Goal: Transaction & Acquisition: Download file/media

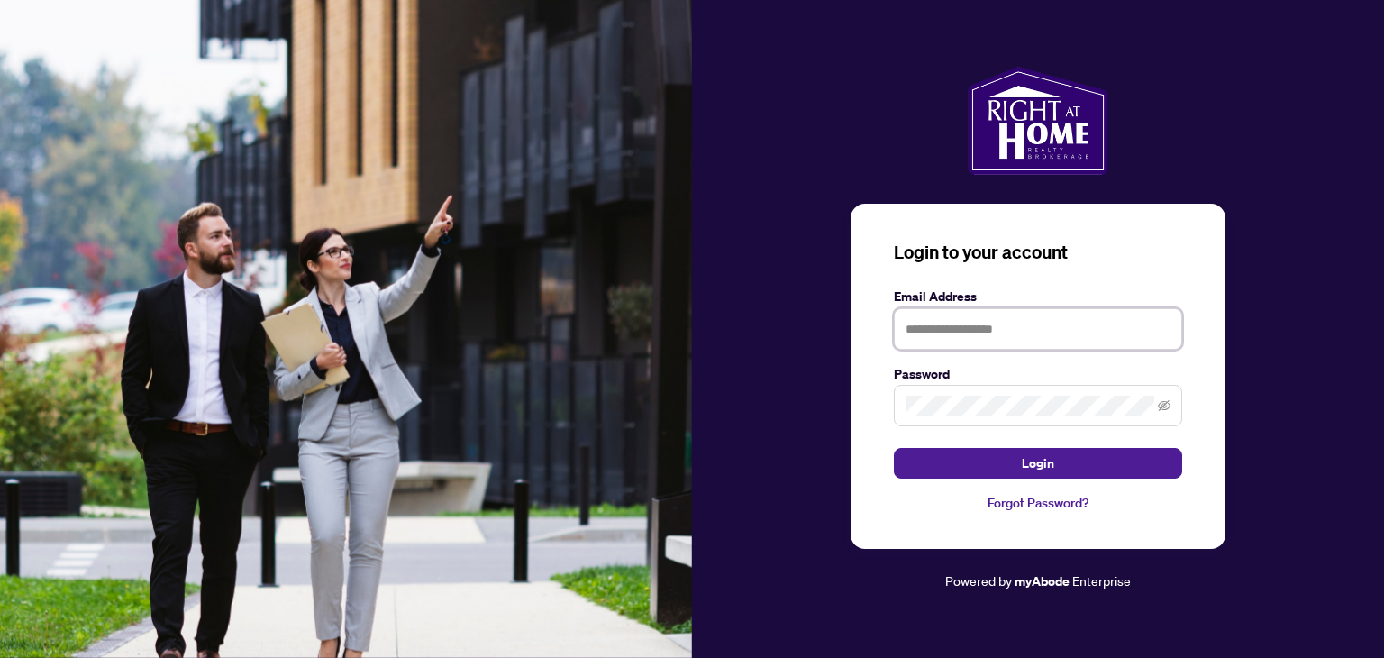
click at [1015, 341] on input "text" at bounding box center [1038, 328] width 288 height 41
type input "**********"
click at [894, 448] on button "Login" at bounding box center [1038, 463] width 288 height 31
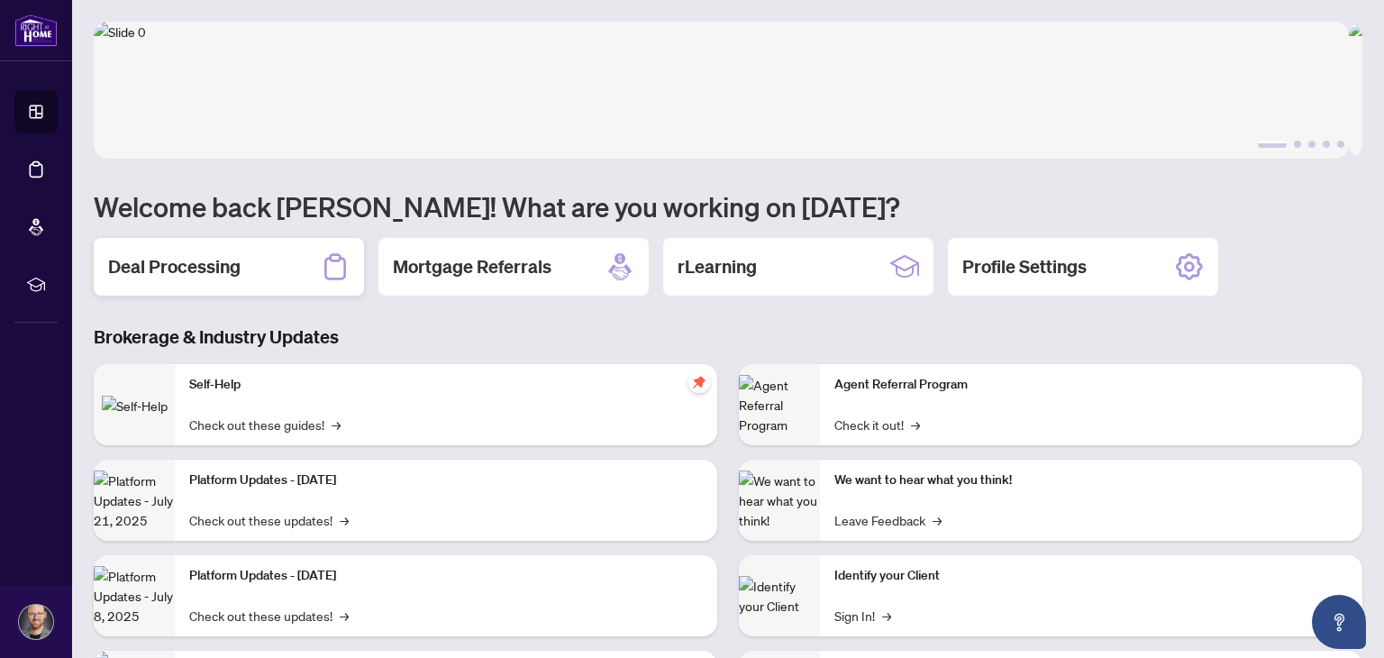
click at [221, 269] on h2 "Deal Processing" at bounding box center [174, 266] width 132 height 25
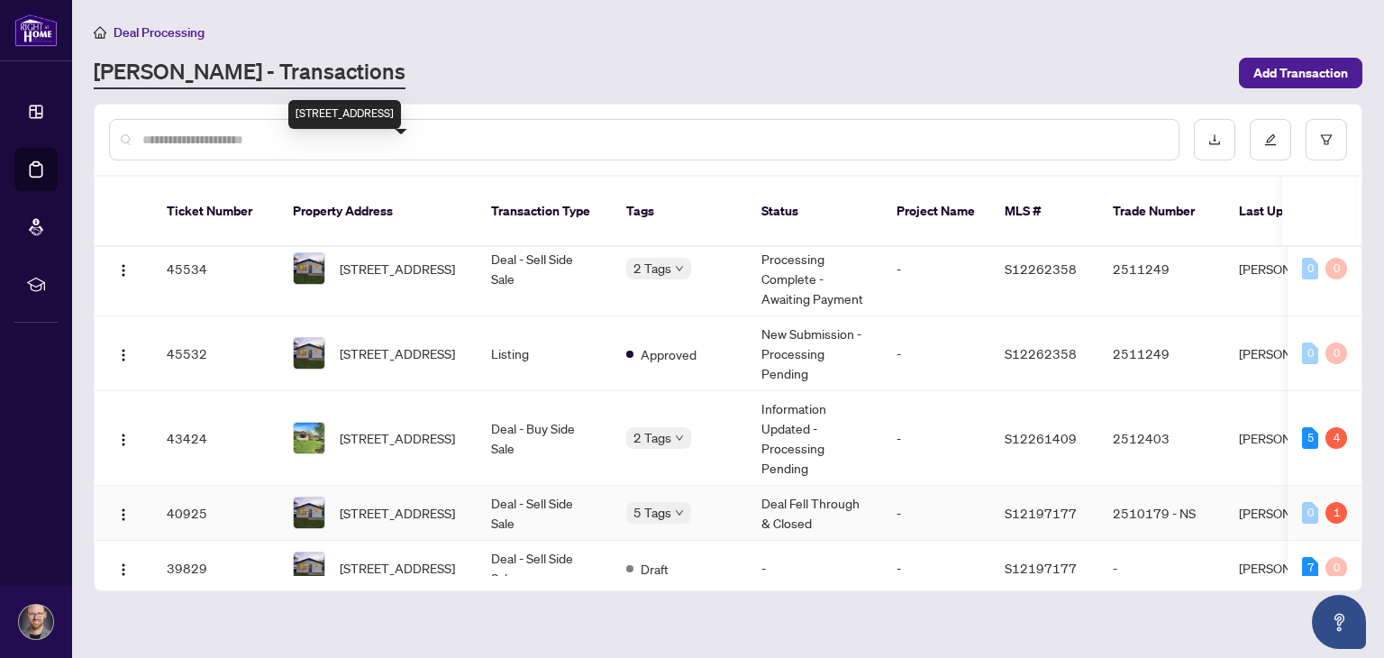
scroll to position [178, 0]
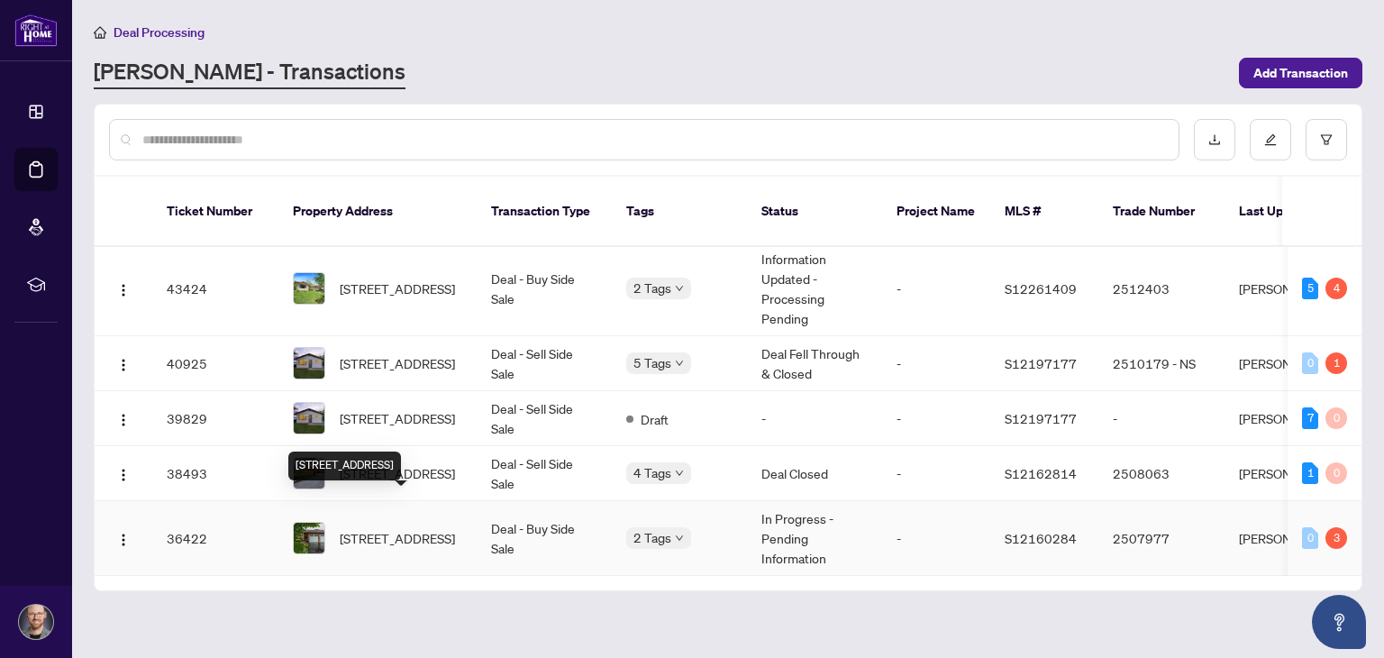
click at [352, 528] on span "[STREET_ADDRESS]" at bounding box center [397, 538] width 115 height 20
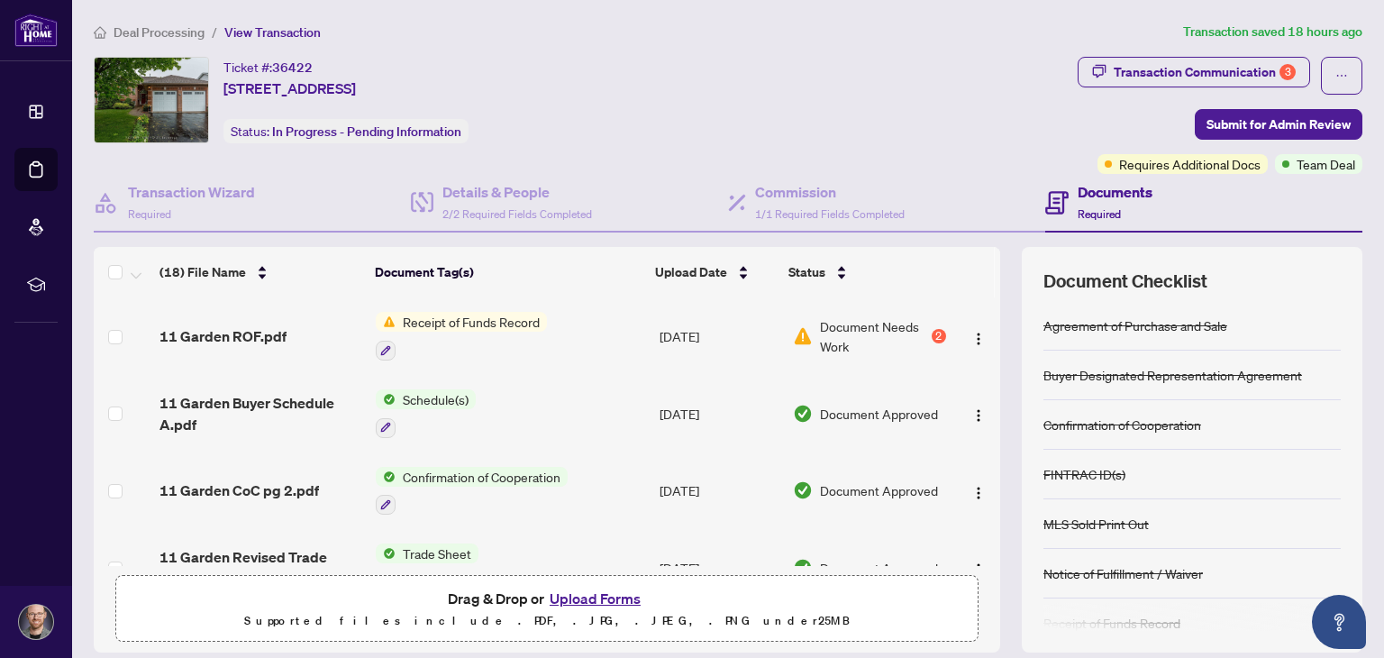
click at [422, 325] on span "Receipt of Funds Record" at bounding box center [470, 322] width 151 height 20
click at [385, 345] on icon "button" at bounding box center [385, 350] width 11 height 11
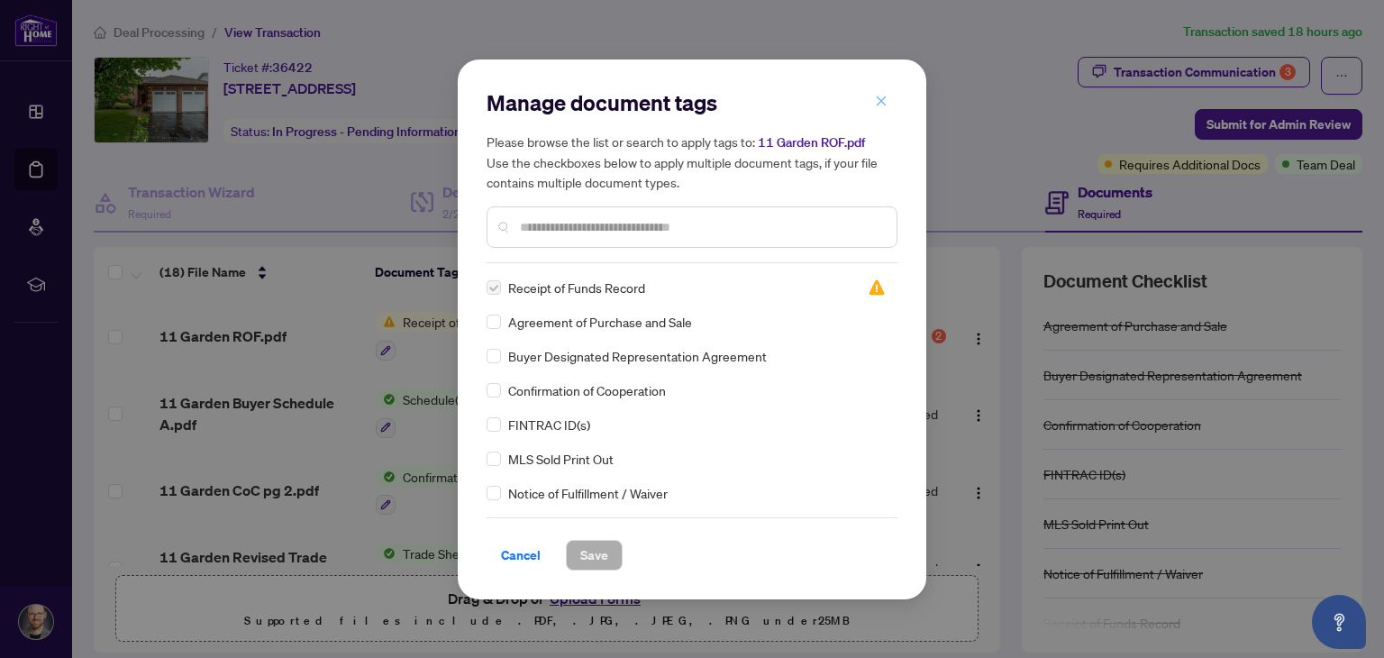
click at [876, 107] on icon "close" at bounding box center [881, 101] width 13 height 13
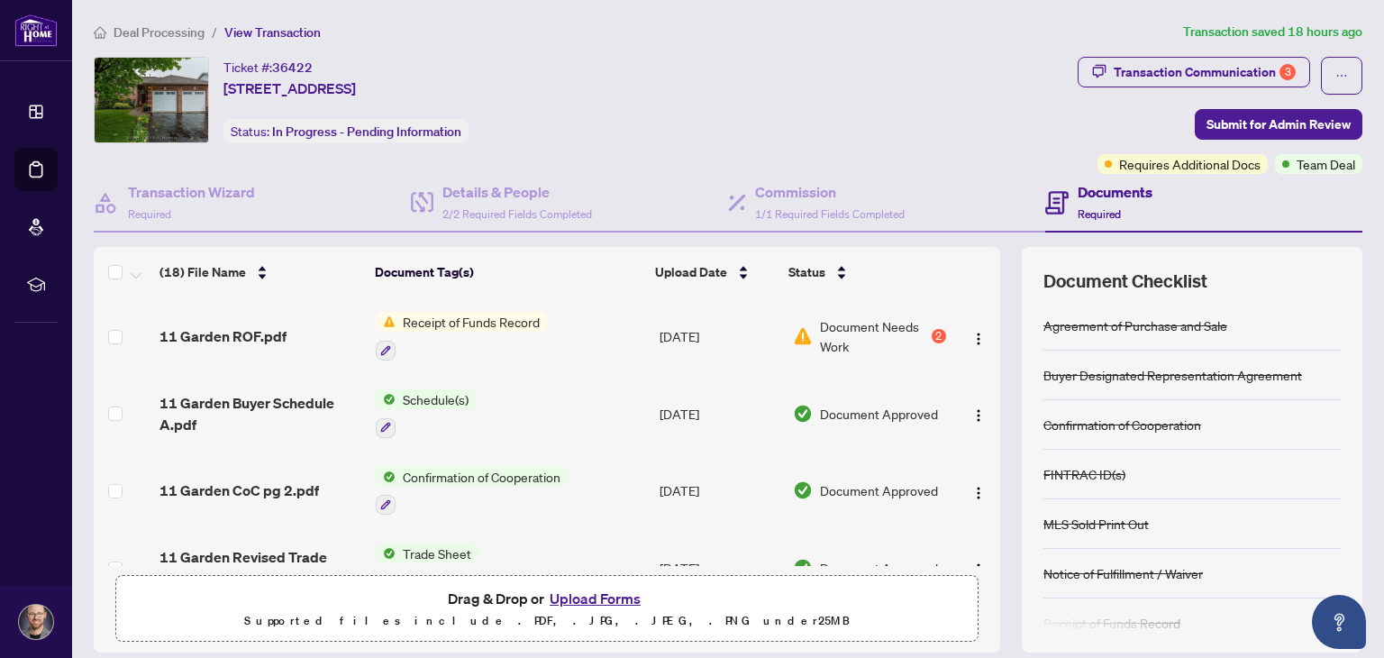
click at [441, 314] on span "Receipt of Funds Record" at bounding box center [470, 322] width 151 height 20
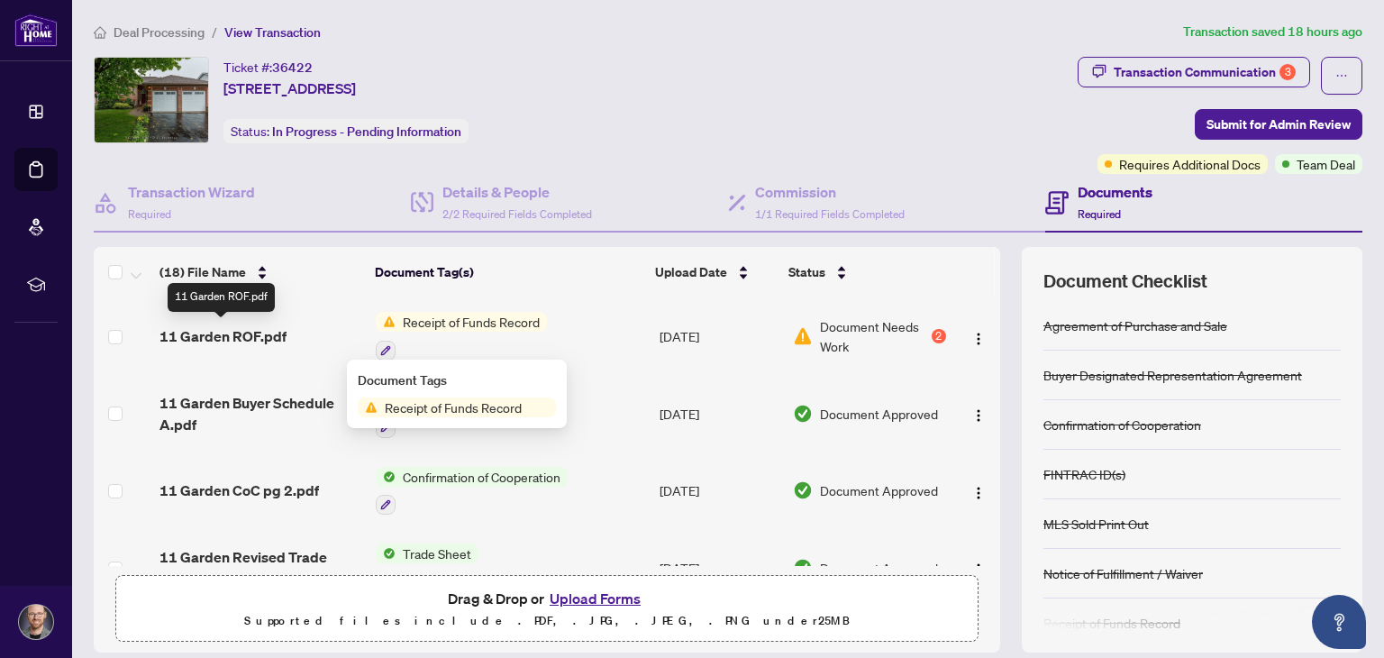
click at [227, 329] on span "11 Garden ROF.pdf" at bounding box center [222, 336] width 127 height 22
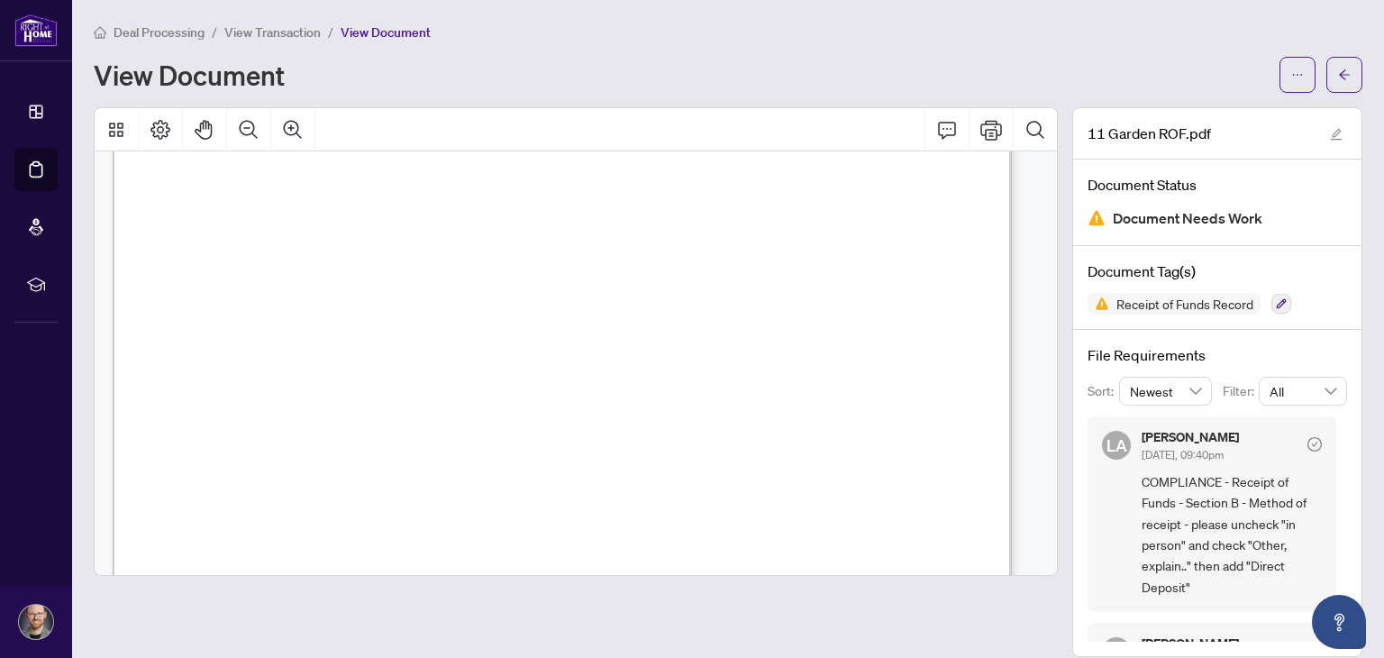
scroll to position [205, 0]
click at [119, 133] on icon "Thumbnails" at bounding box center [116, 130] width 22 height 22
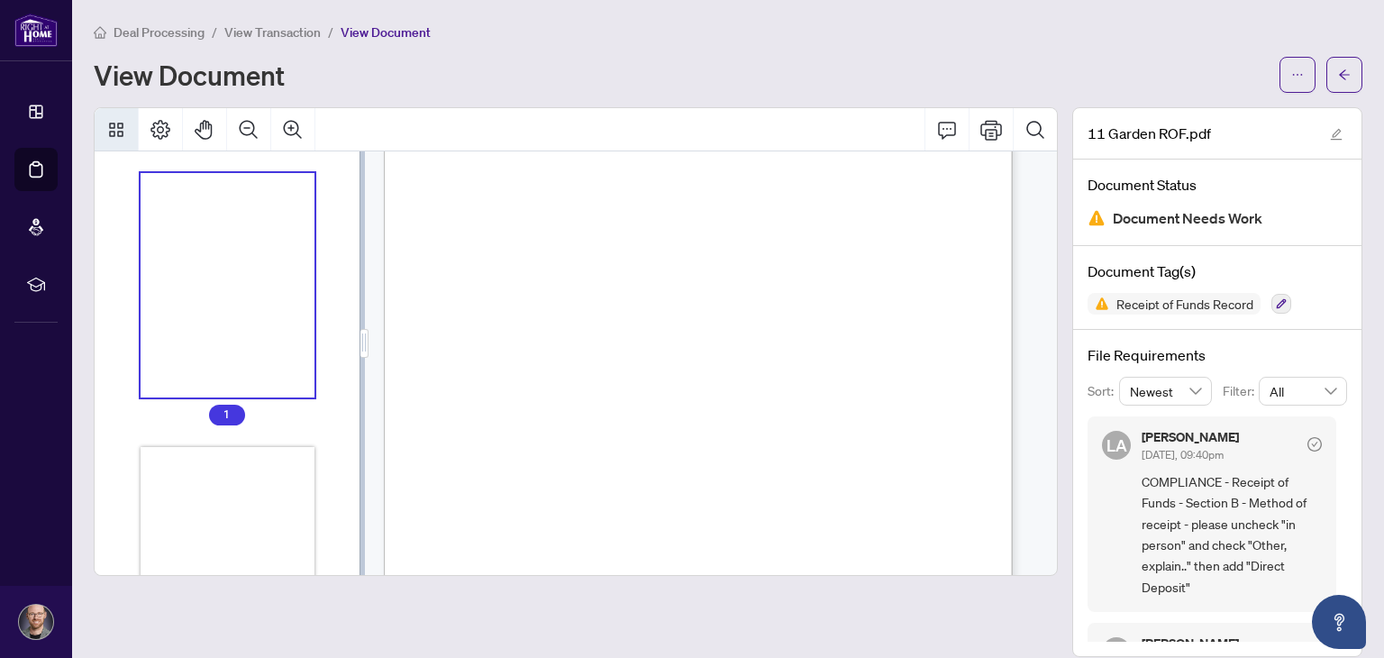
scroll to position [144, 0]
click at [116, 133] on icon "Thumbnails" at bounding box center [116, 130] width 22 height 22
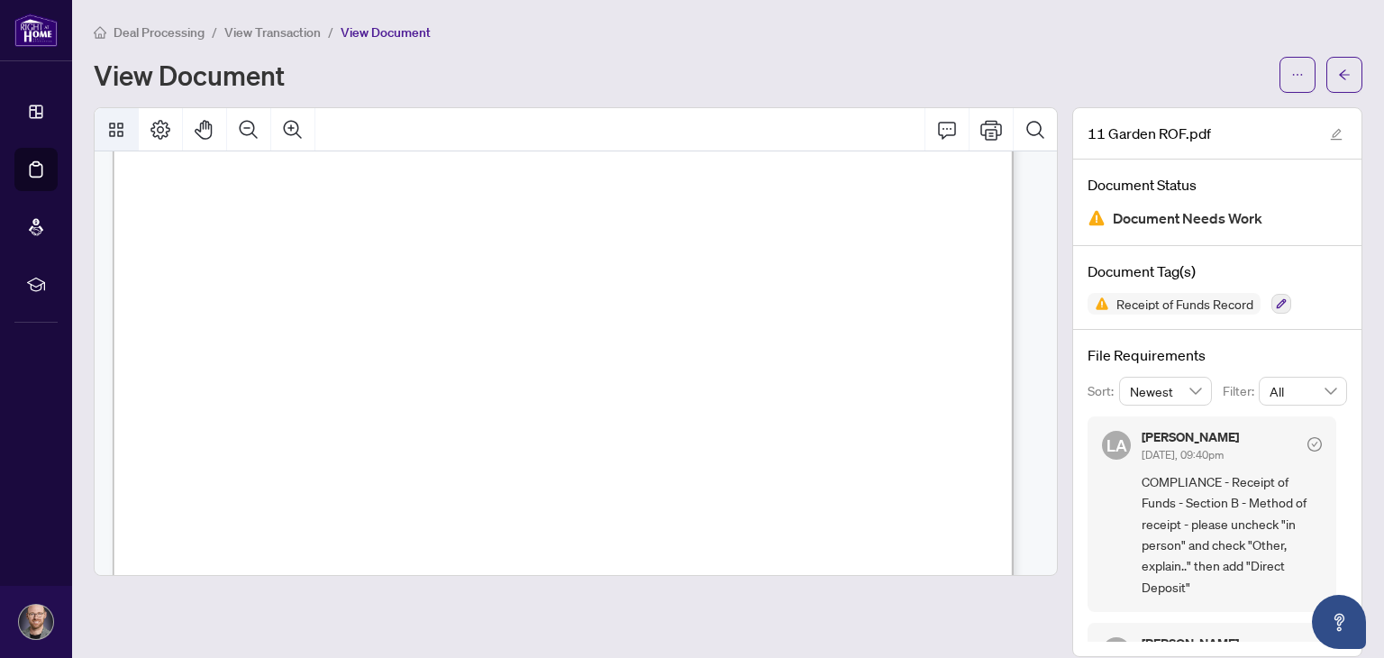
scroll to position [205, 0]
click at [1294, 73] on button "button" at bounding box center [1297, 75] width 36 height 36
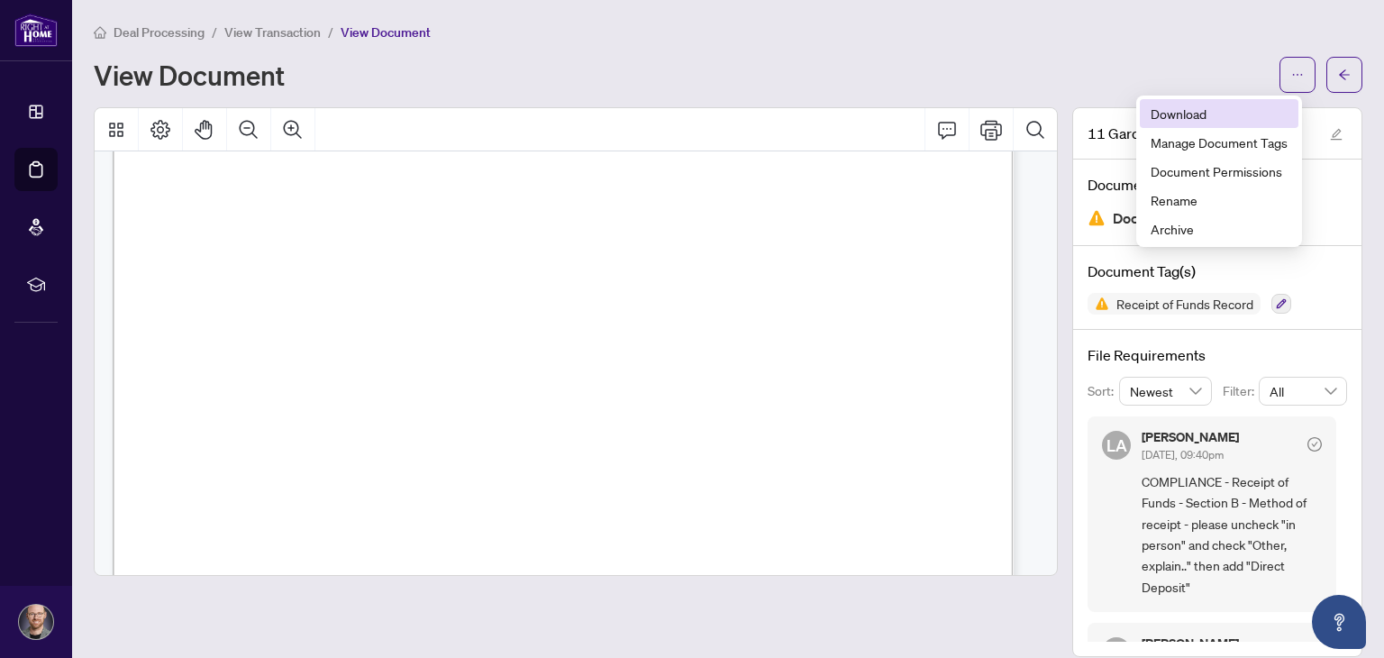
click at [1177, 102] on li "Download" at bounding box center [1219, 113] width 159 height 29
